Goal: Task Accomplishment & Management: Complete application form

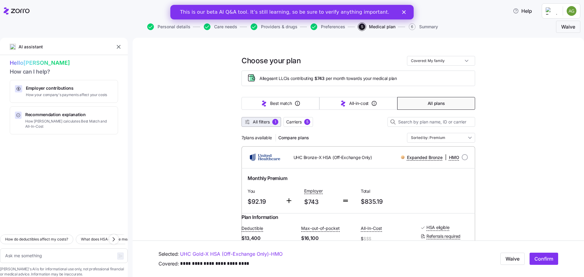
click at [257, 123] on span "All filters" at bounding box center [261, 122] width 17 height 6
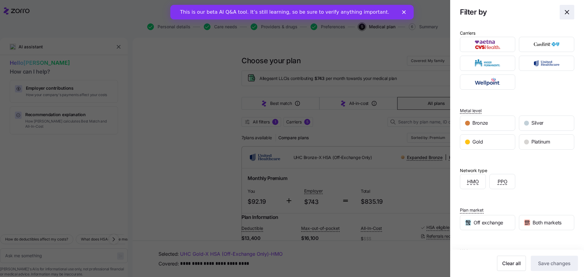
click at [565, 12] on icon "button" at bounding box center [567, 12] width 4 height 4
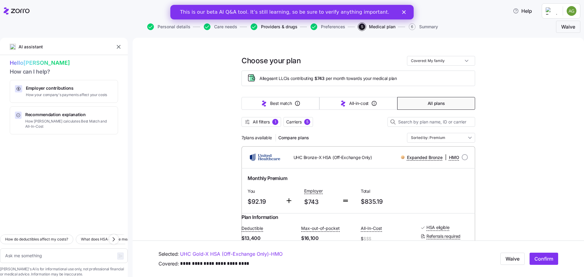
click at [279, 28] on span "Providers & drugs" at bounding box center [279, 27] width 36 height 4
type textarea "x"
